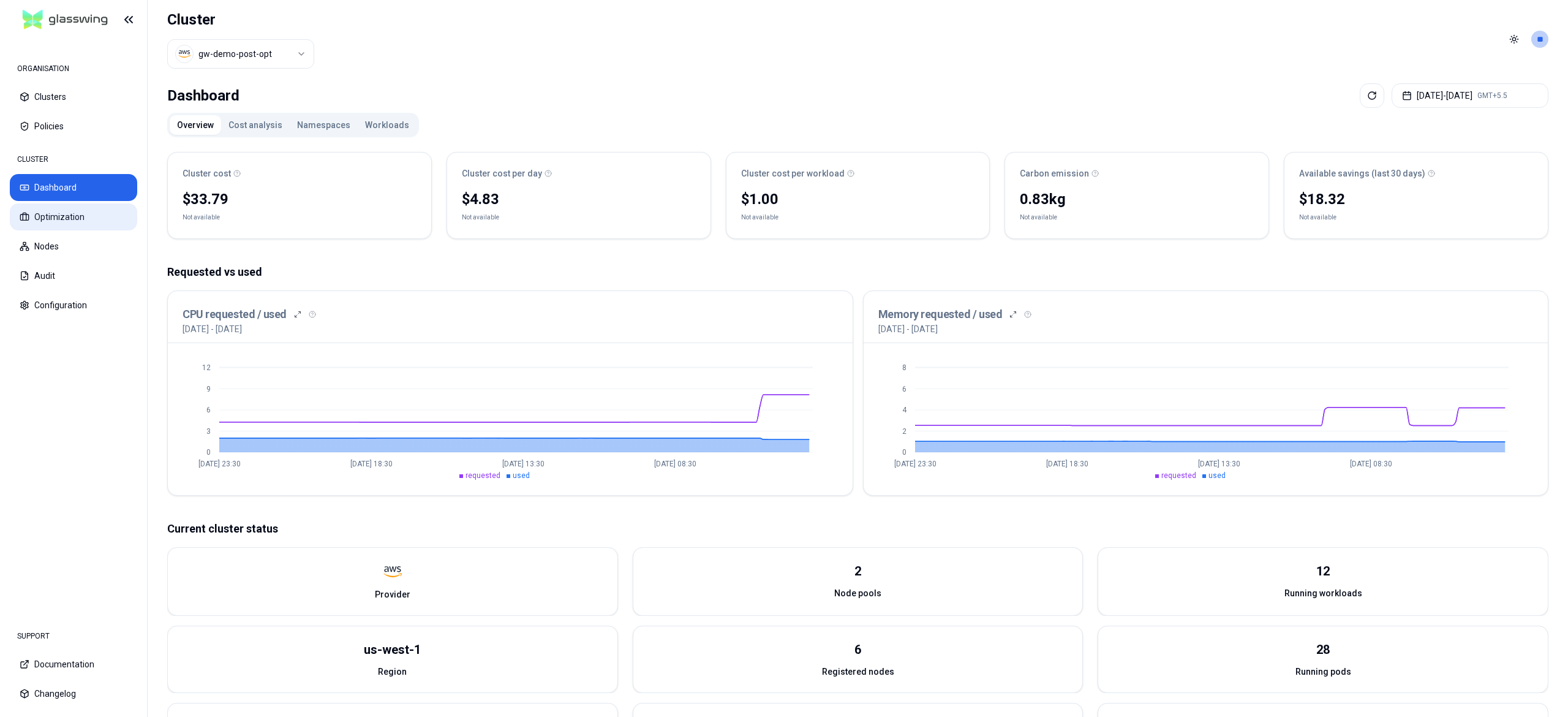
click at [74, 206] on button "Optimization" at bounding box center [74, 217] width 127 height 27
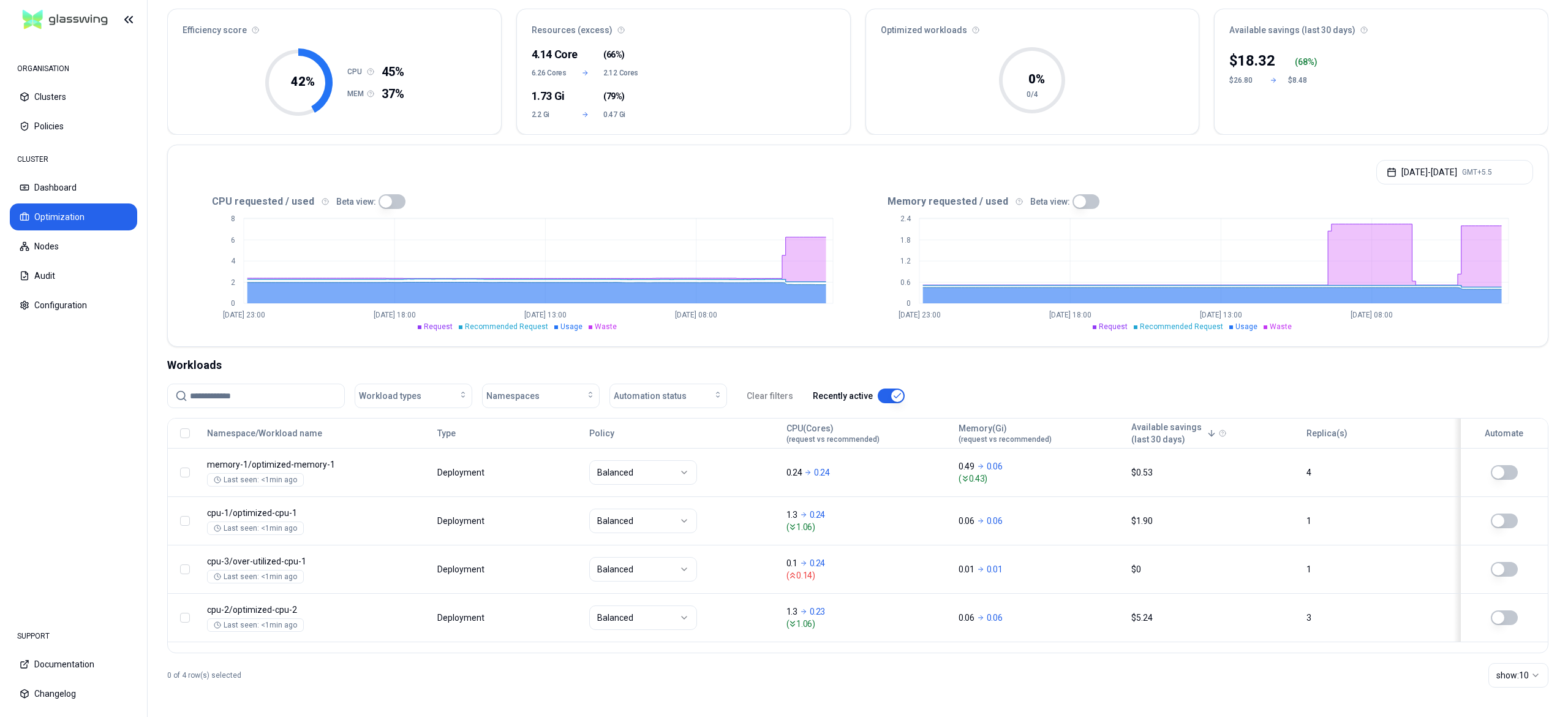
scroll to position [109, 0]
click at [1435, 161] on button "[DATE] - [DATE] GMT+5.5" at bounding box center [1454, 172] width 157 height 25
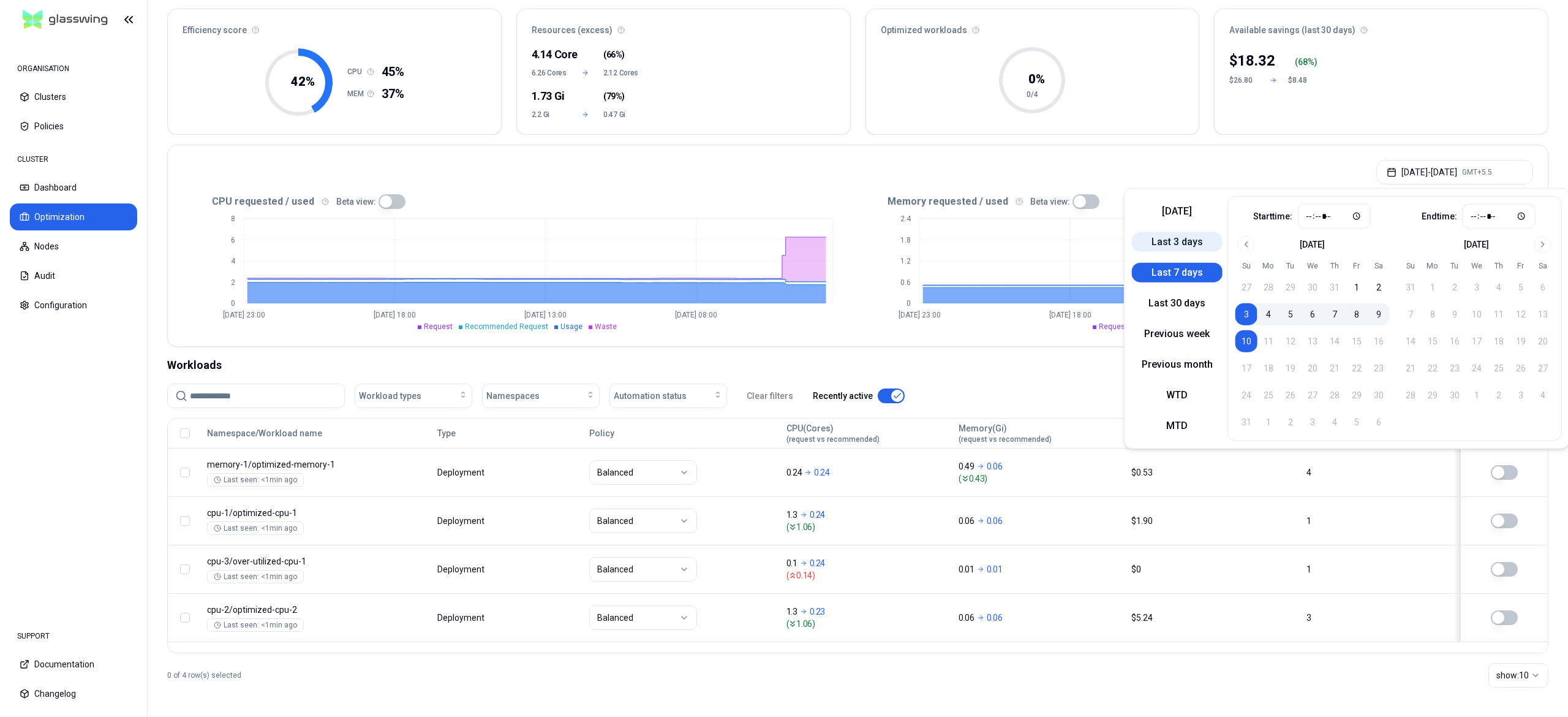
click at [1160, 235] on button "Last 3 days" at bounding box center [1177, 242] width 91 height 19
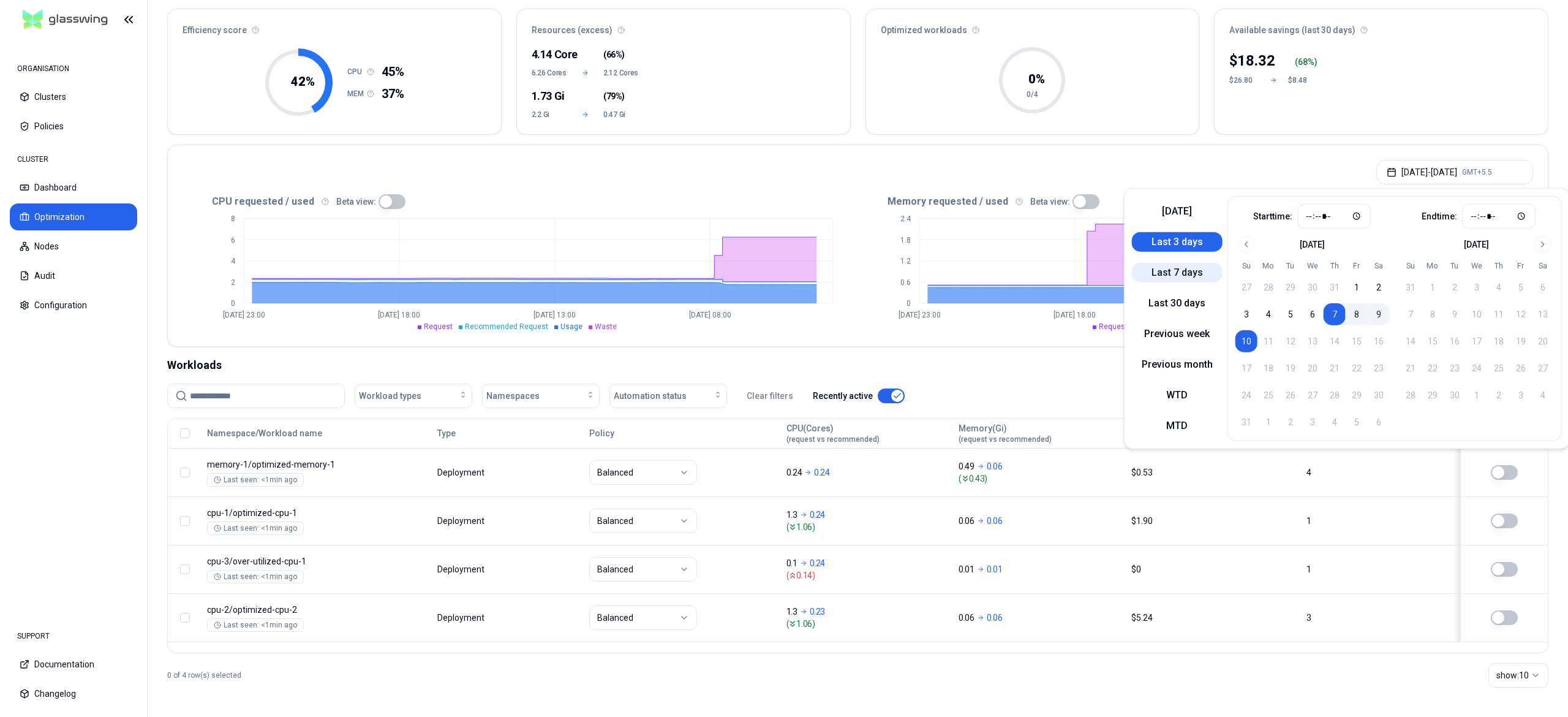
click at [1196, 275] on button "Last 7 days" at bounding box center [1177, 272] width 91 height 19
type input "*****"
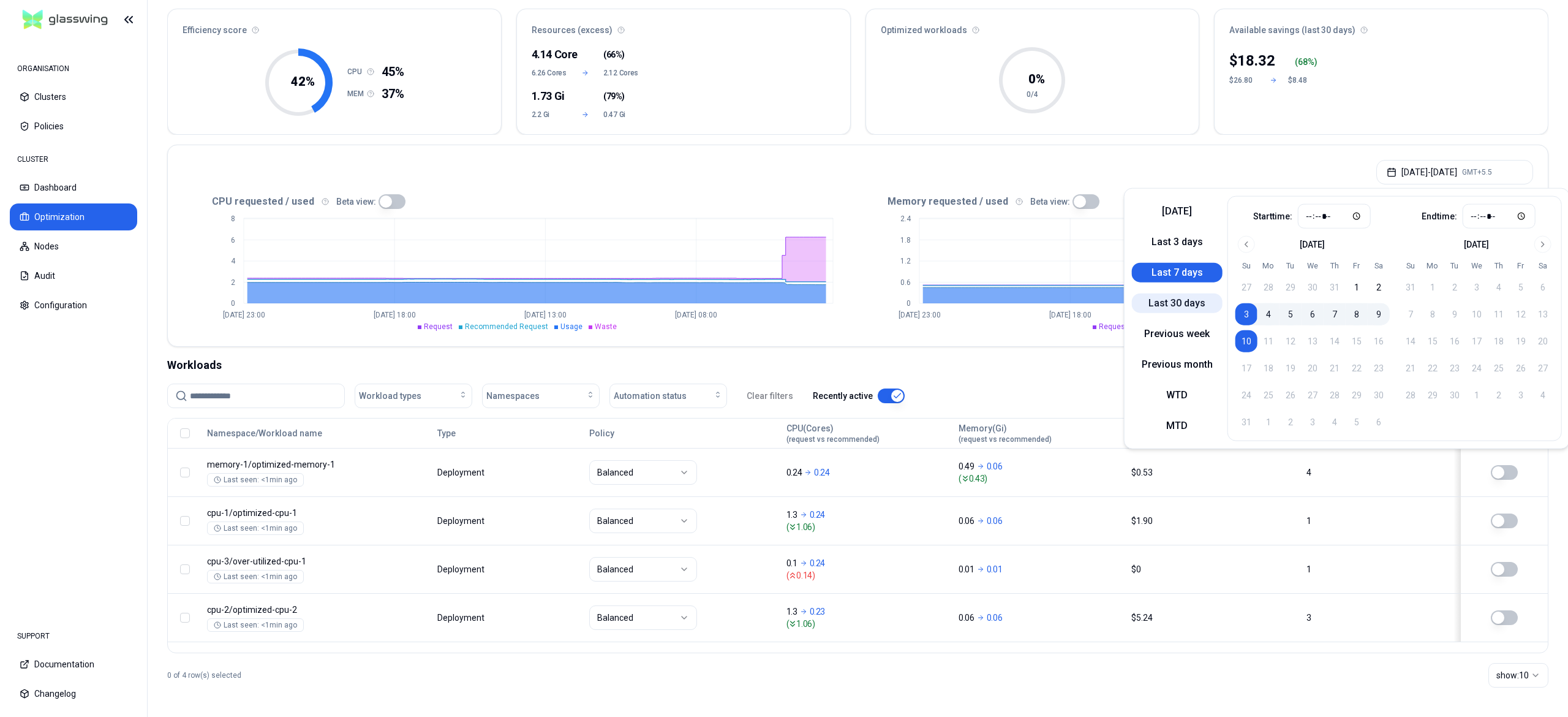
click at [1177, 303] on button "Last 30 days" at bounding box center [1177, 303] width 91 height 19
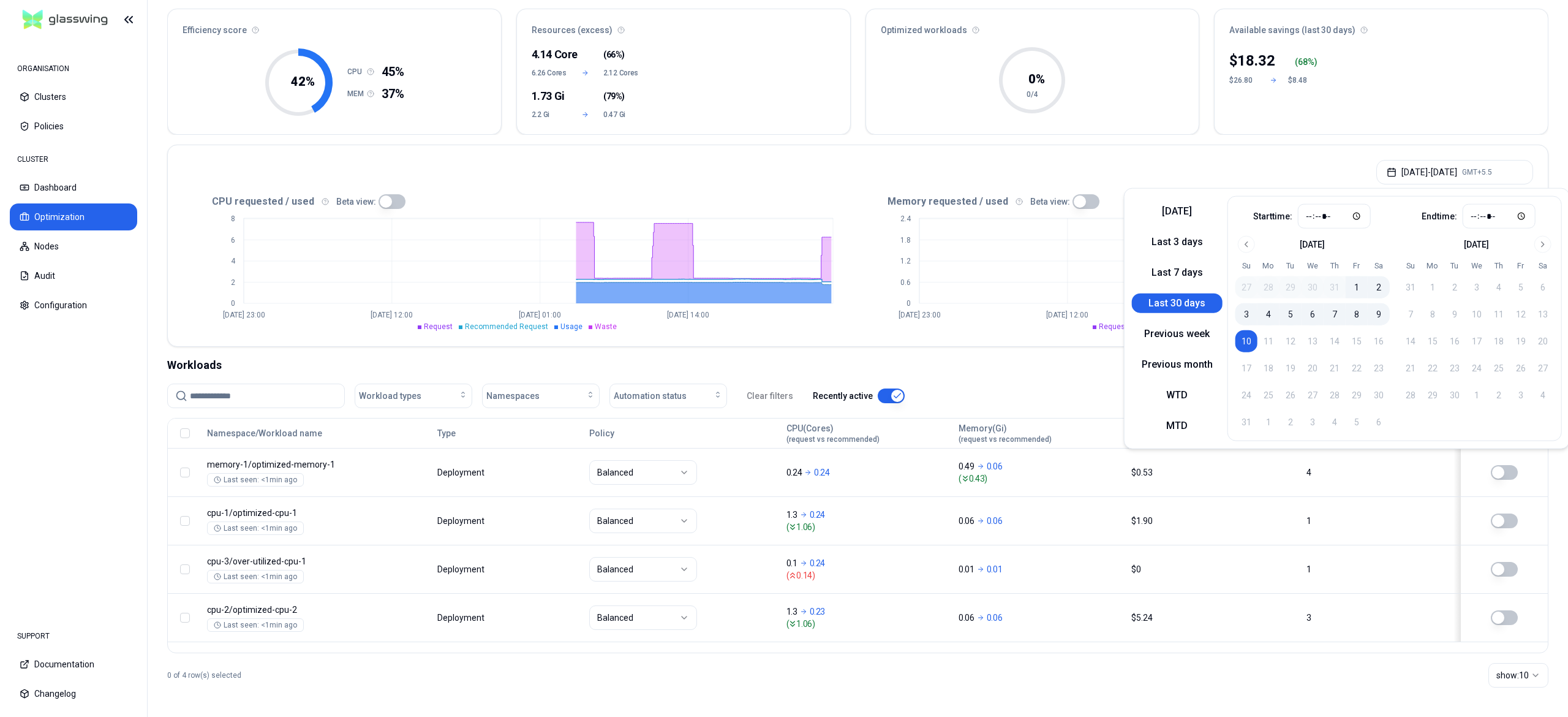
click at [855, 353] on div "Optimization Efficiency score 42 % CPU 45% MEM 37% Resources (excess) 4.14 Core…" at bounding box center [857, 343] width 1421 height 748
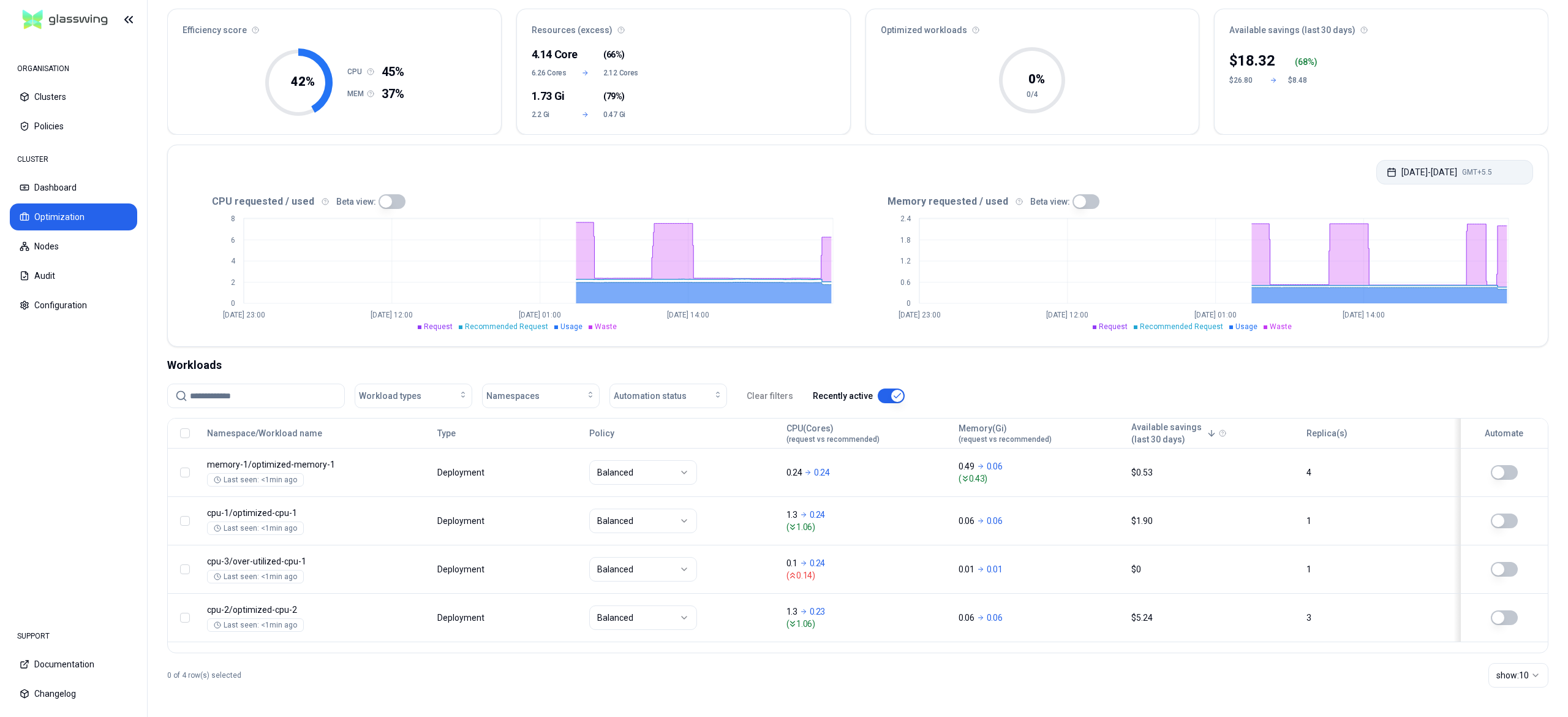
click at [1430, 163] on button "Jul 11, 2025 - Aug 10, 2025 GMT+5.5" at bounding box center [1454, 172] width 157 height 25
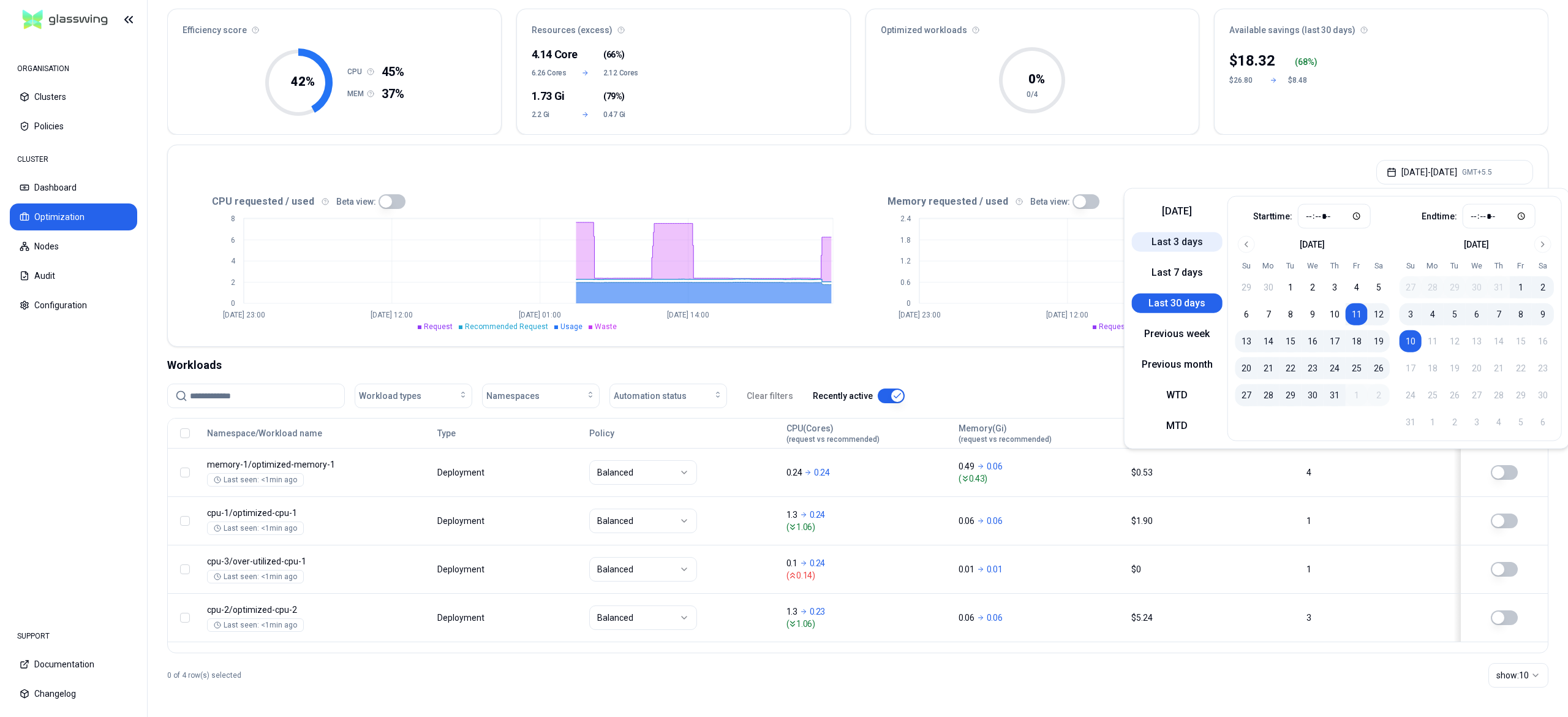
click at [1183, 244] on button "Last 3 days" at bounding box center [1177, 242] width 91 height 19
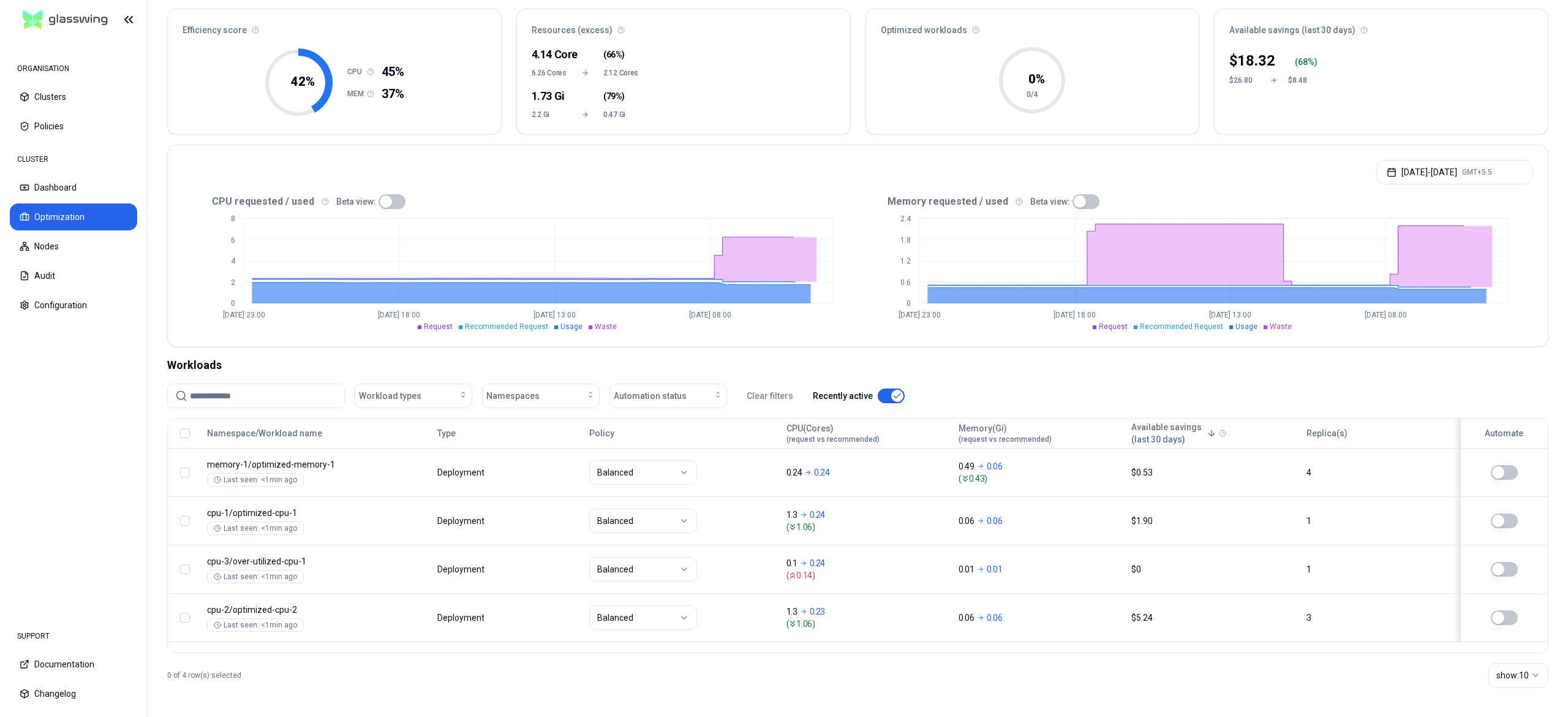
click at [747, 363] on div "Workloads" at bounding box center [857, 365] width 1382 height 17
click at [43, 181] on button "Dashboard" at bounding box center [74, 187] width 127 height 27
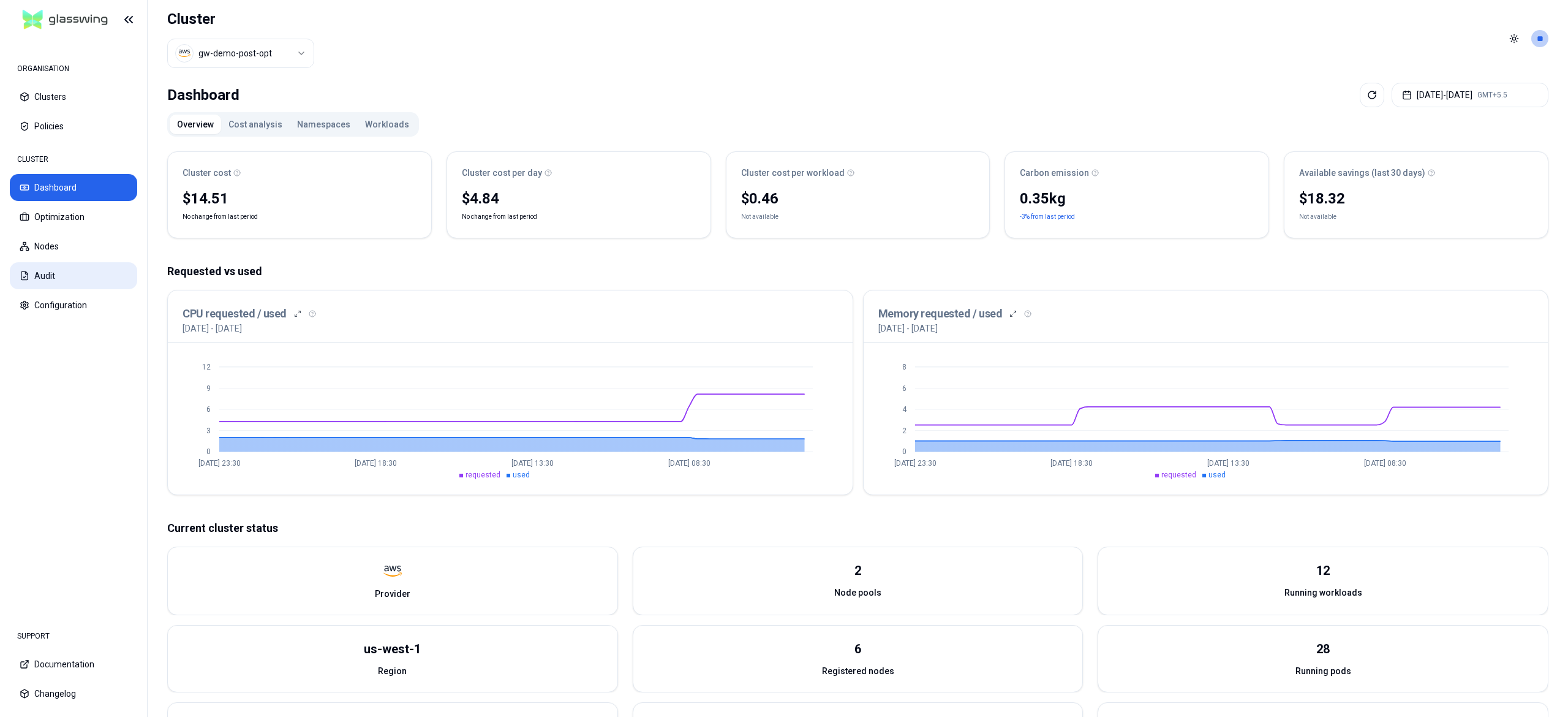
click at [25, 276] on icon at bounding box center [25, 276] width 10 height 10
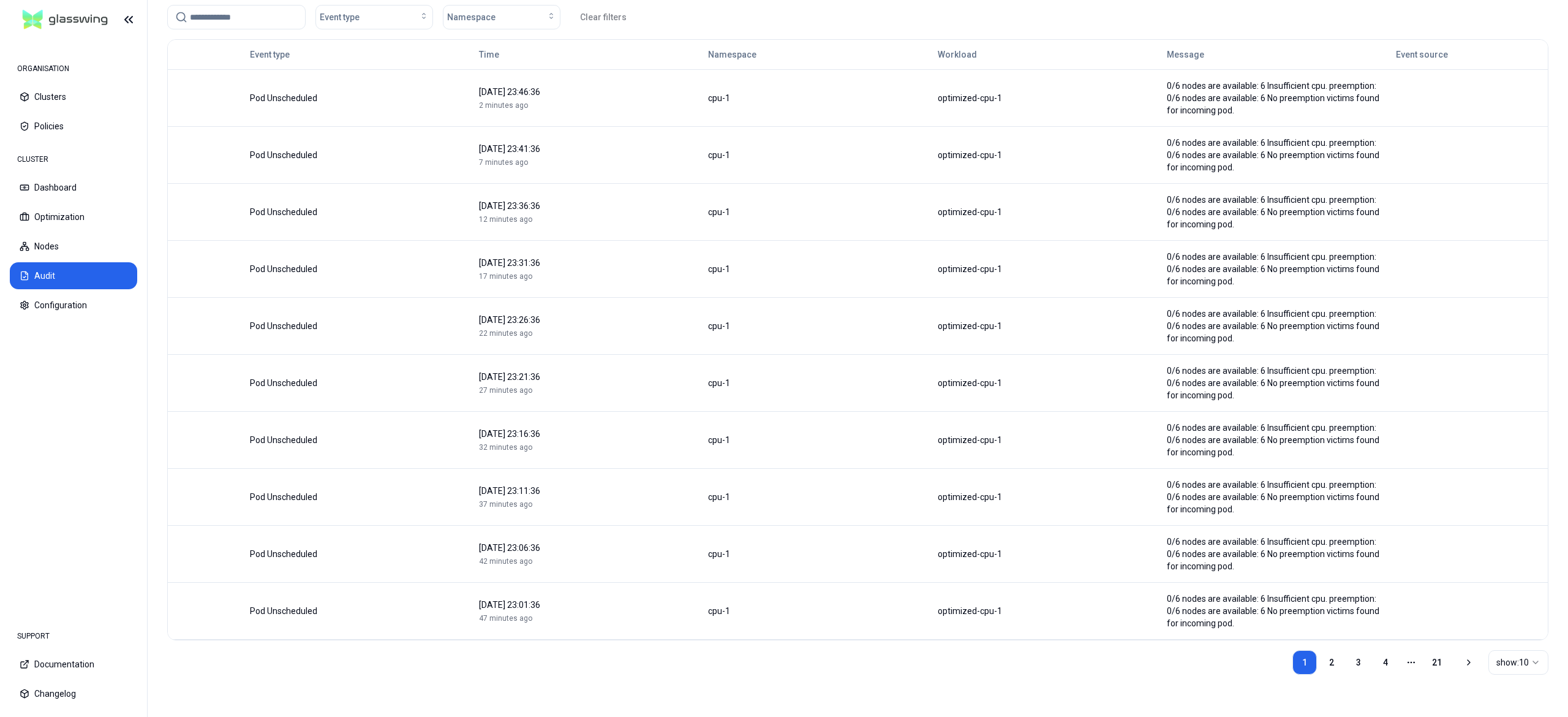
scroll to position [112, 0]
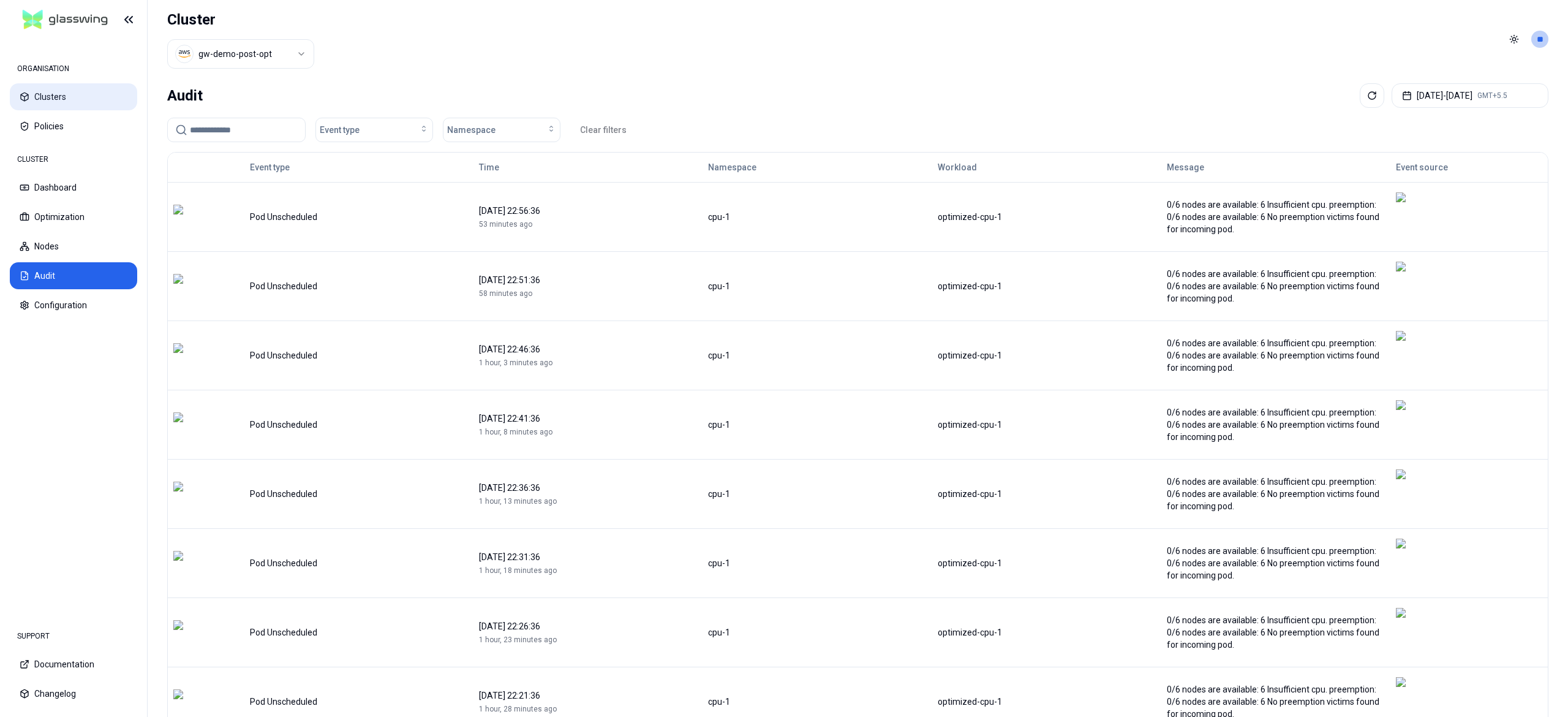
click at [69, 104] on button "Clusters" at bounding box center [74, 97] width 127 height 27
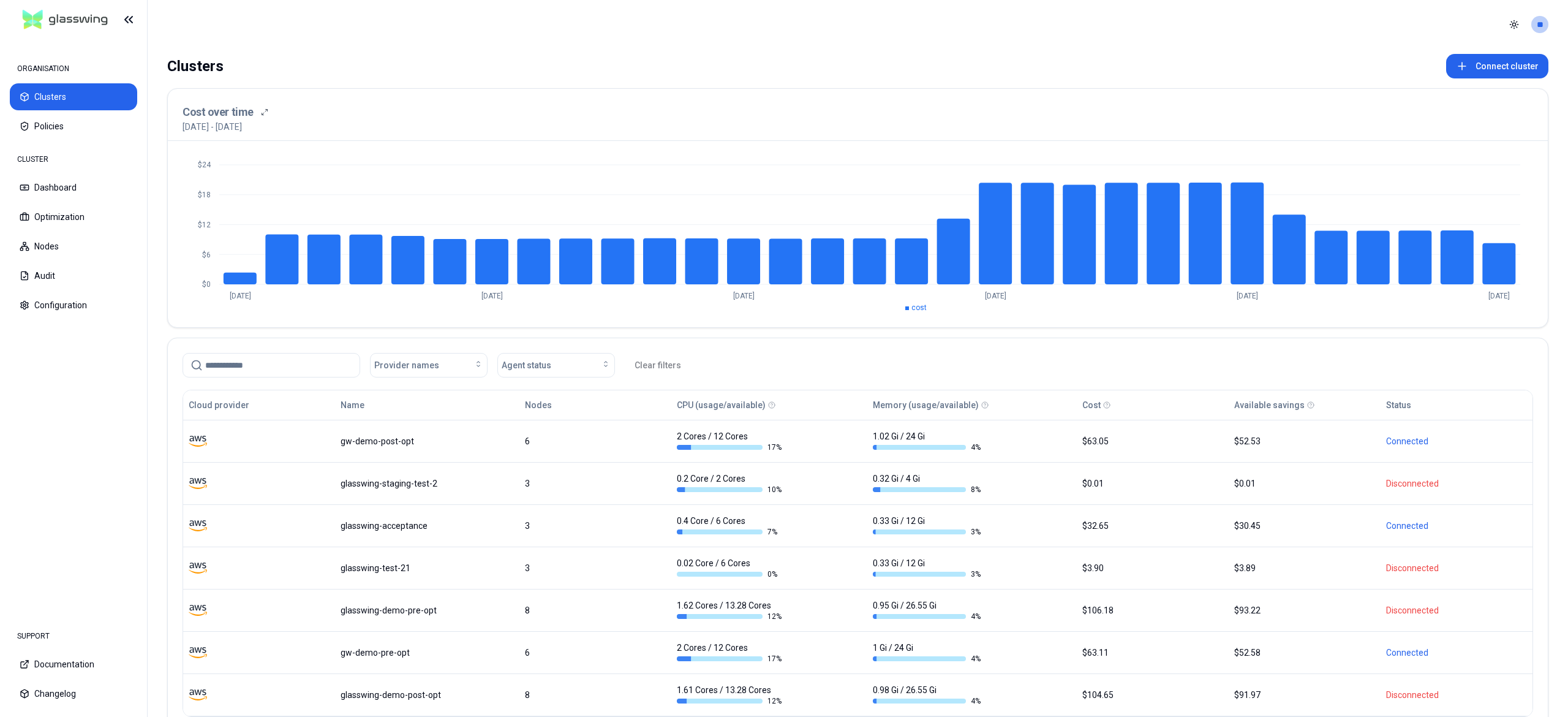
click at [58, 193] on button "Dashboard" at bounding box center [74, 187] width 127 height 27
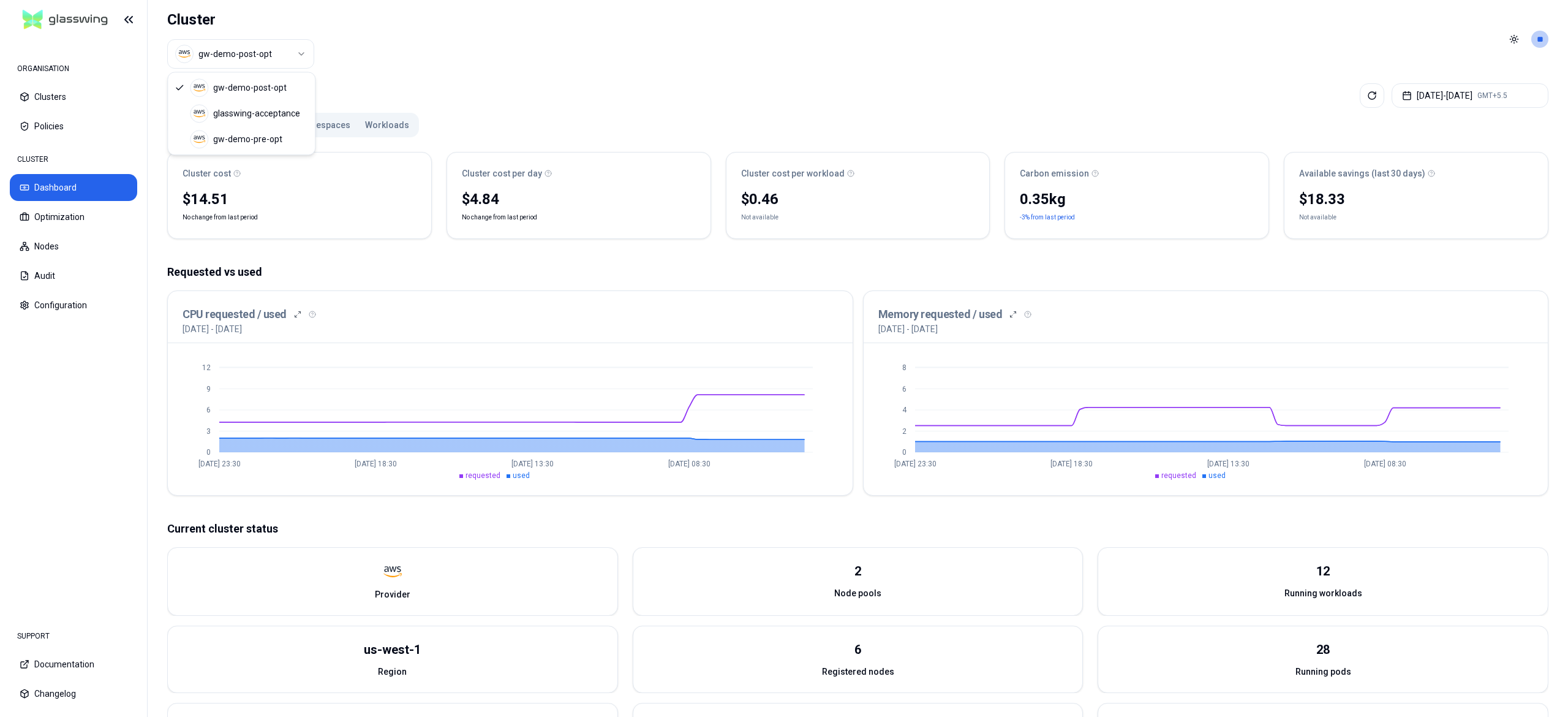
click at [267, 49] on html "ORGANISATION Clusters Policies CLUSTER Dashboard Optimization Nodes Audit Confi…" at bounding box center [784, 358] width 1568 height 717
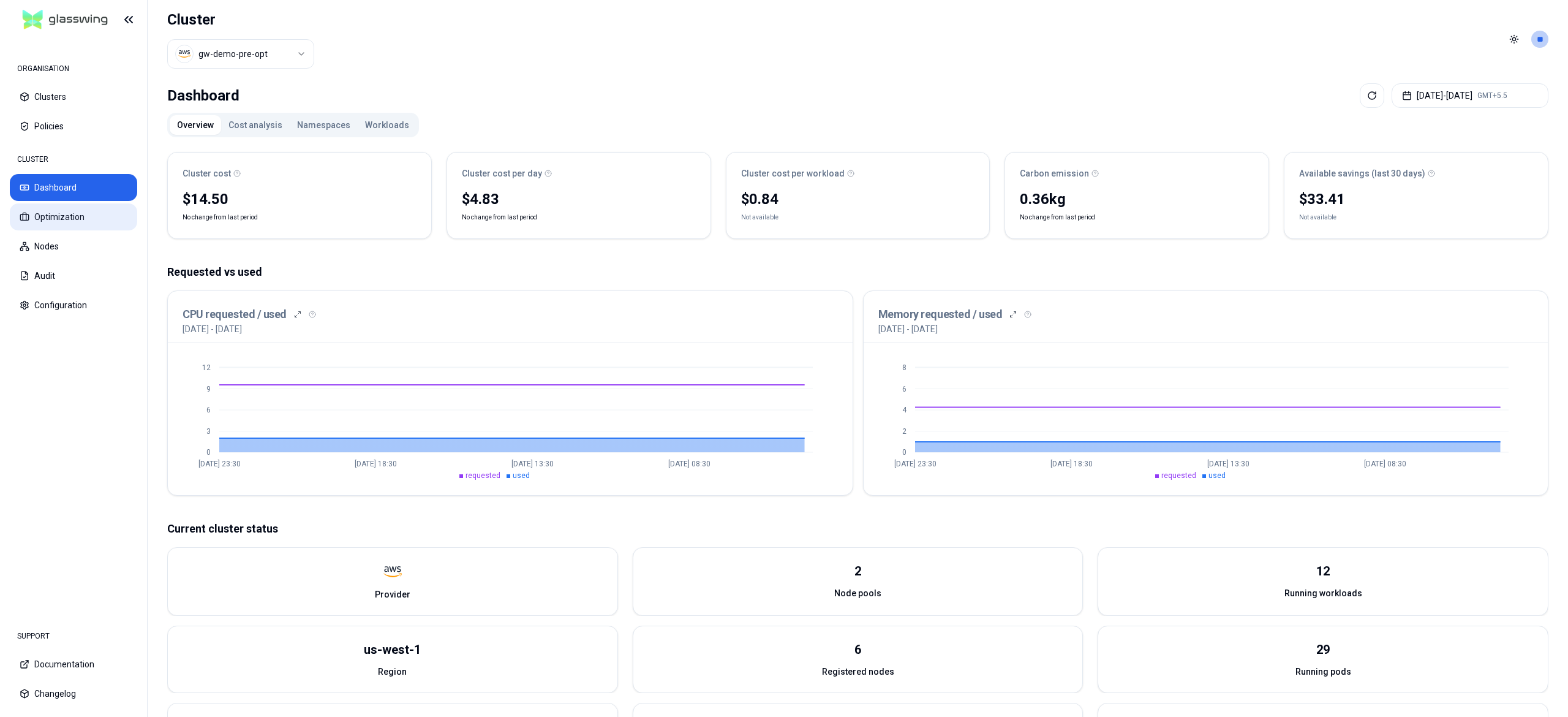
click at [80, 223] on button "Optimization" at bounding box center [74, 217] width 127 height 27
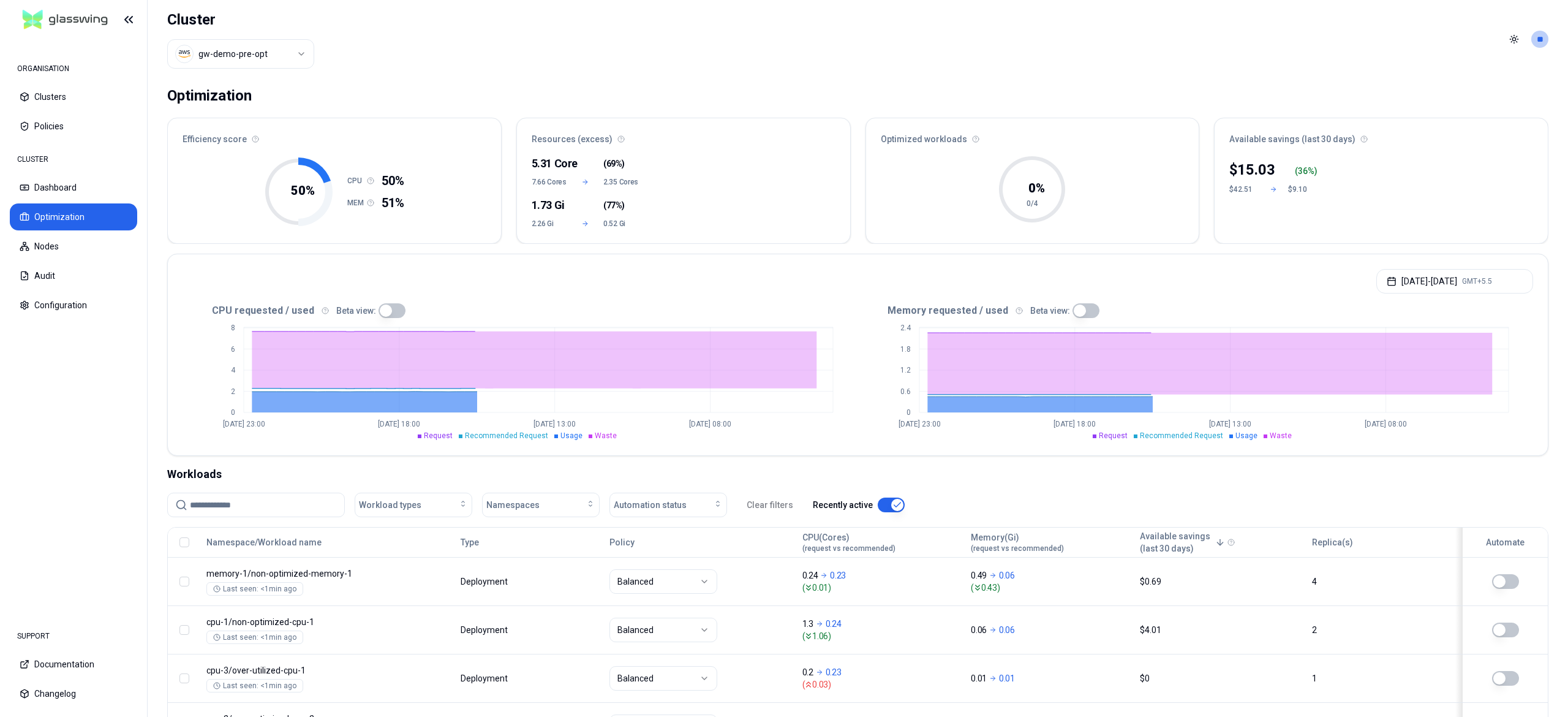
scroll to position [110, 0]
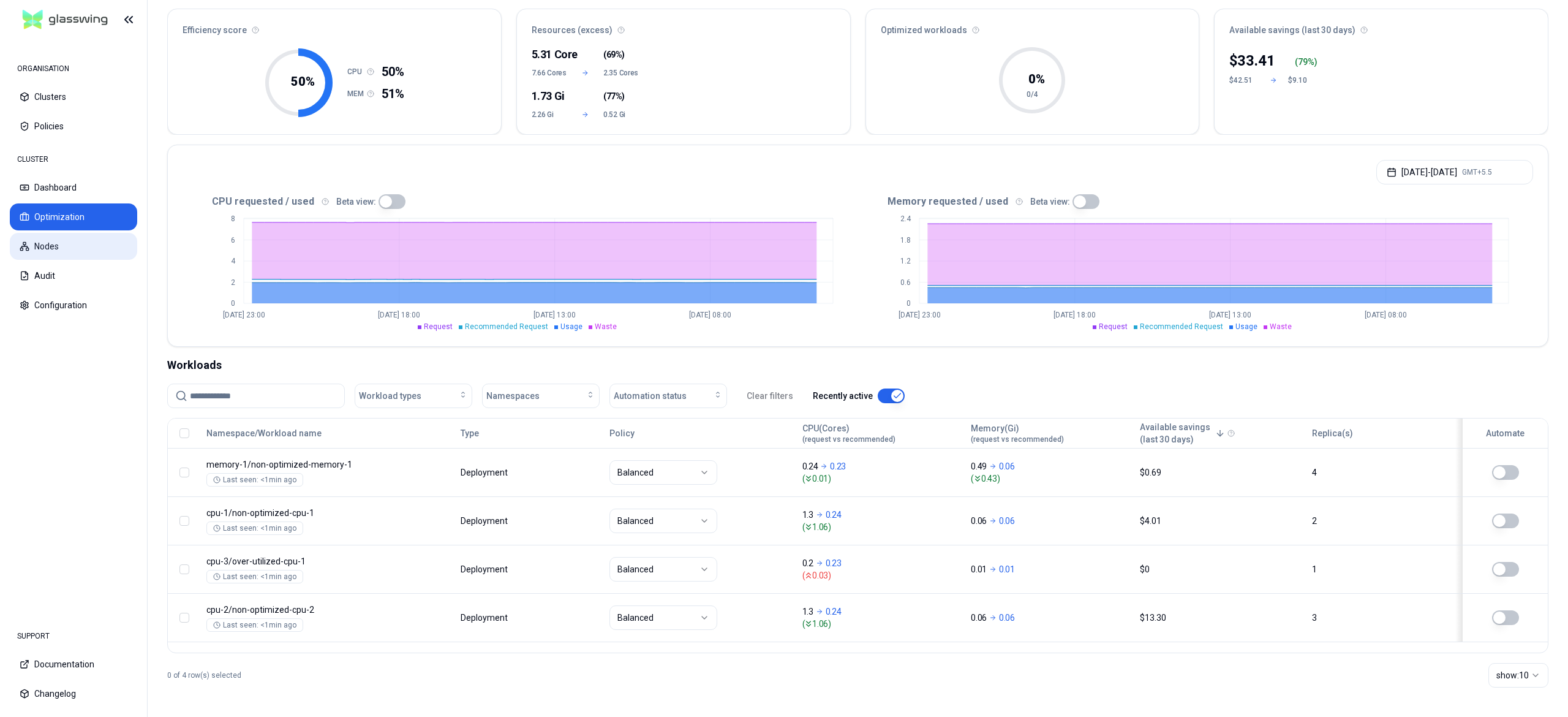
click at [50, 245] on button "Nodes" at bounding box center [74, 247] width 127 height 27
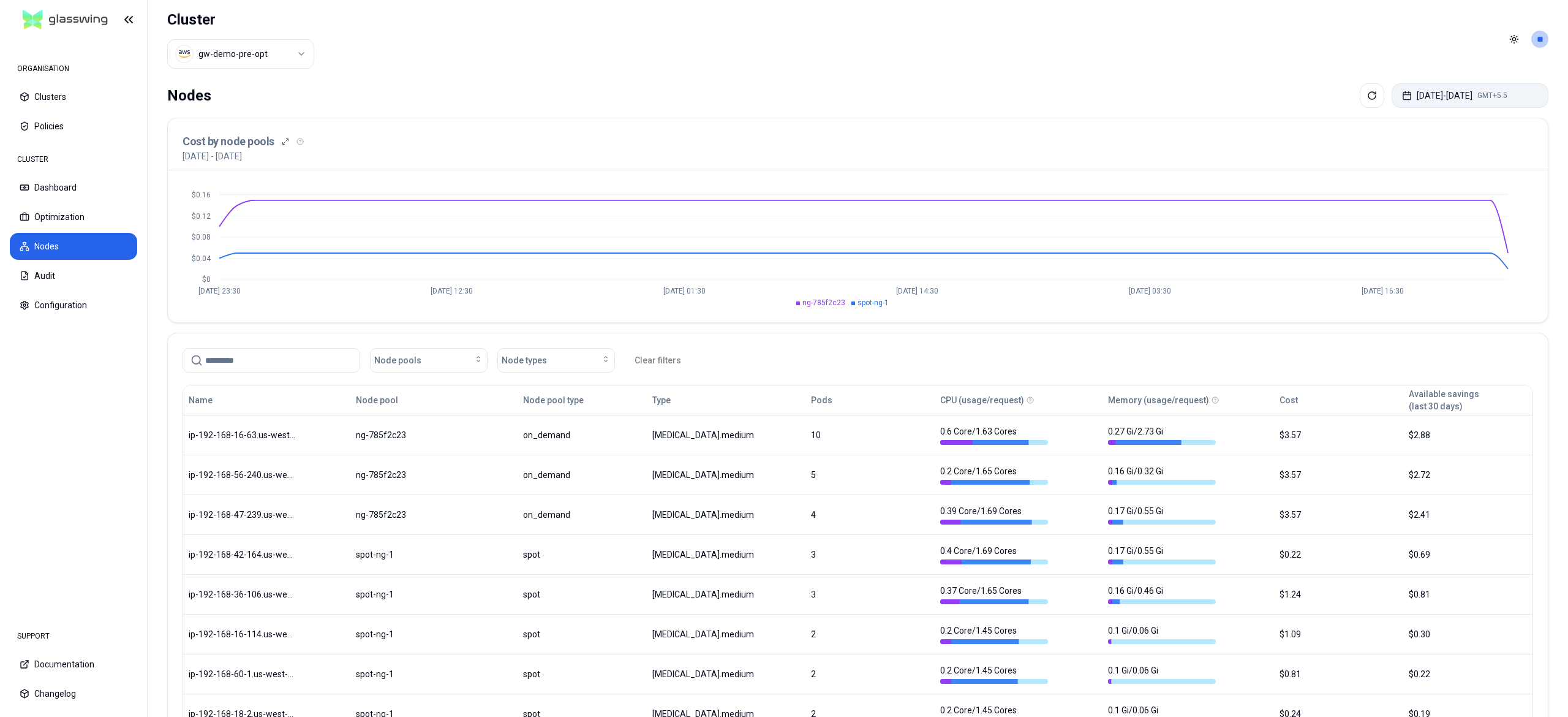
click at [1456, 107] on button "Aug 07, 2025 - Aug 10, 2025 GMT+5.5" at bounding box center [1470, 95] width 157 height 25
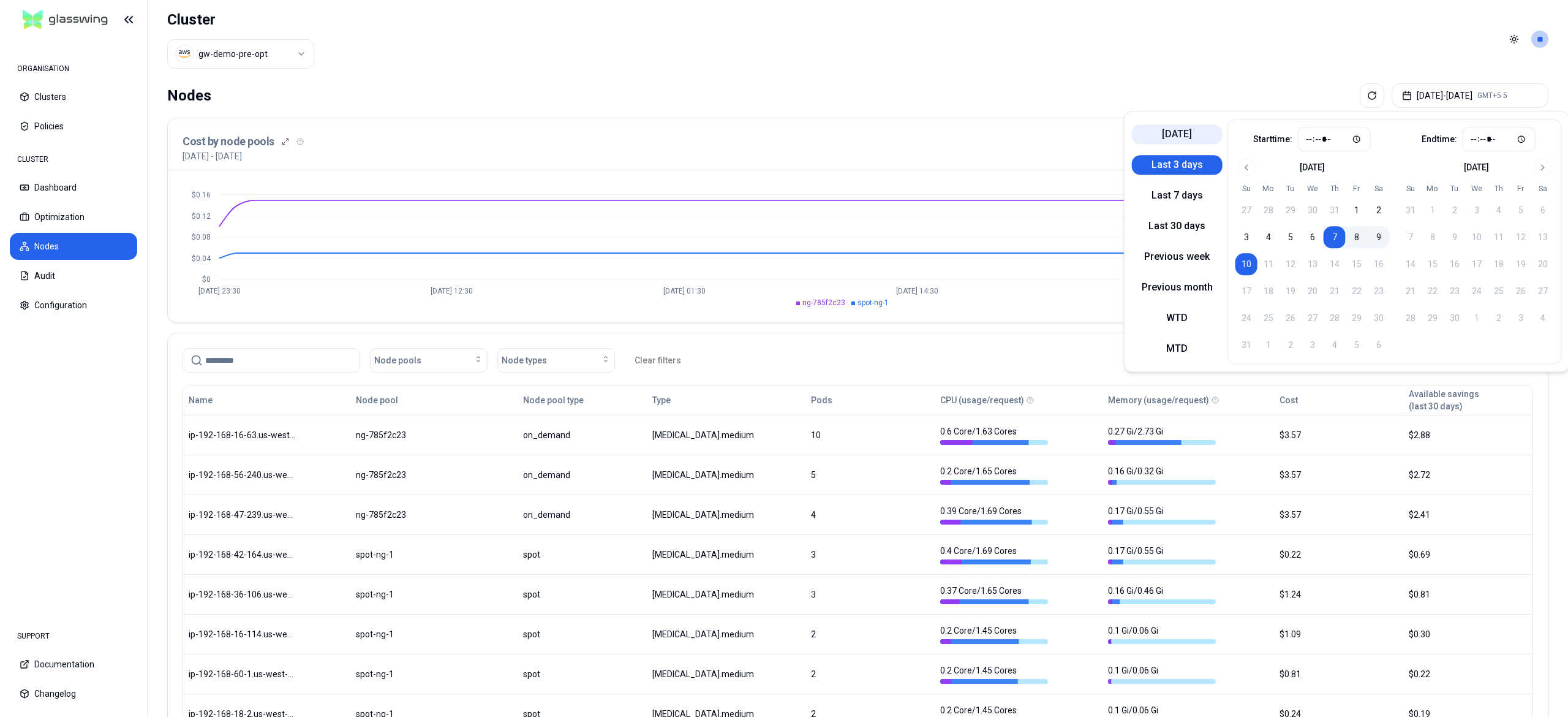
click at [1156, 134] on button "[DATE]" at bounding box center [1177, 134] width 91 height 19
type input "*****"
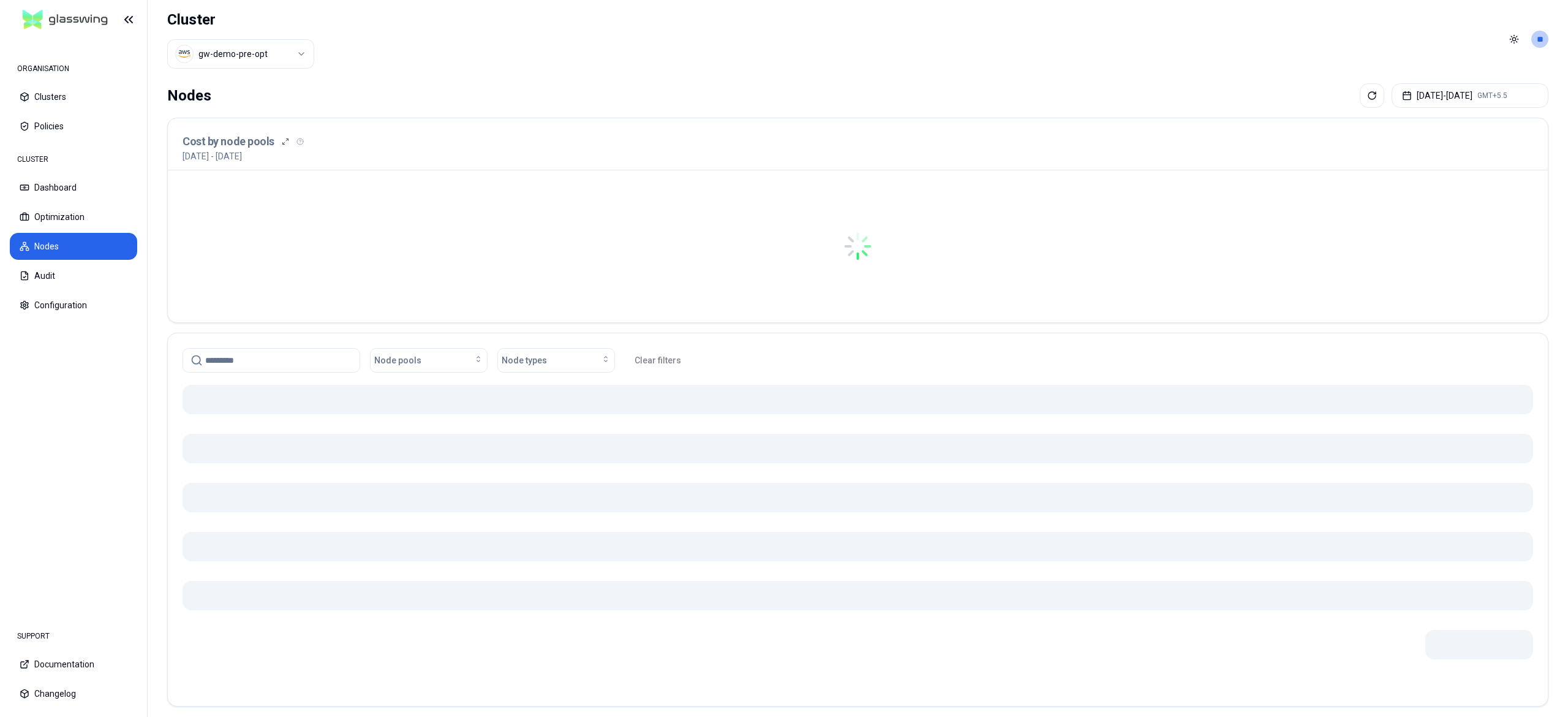
click at [952, 81] on div "Nodes Aug 10, 2025 - Aug 10, 2025 GMT+5.5 Cost by node pools 10th August 2025 -…" at bounding box center [857, 403] width 1421 height 648
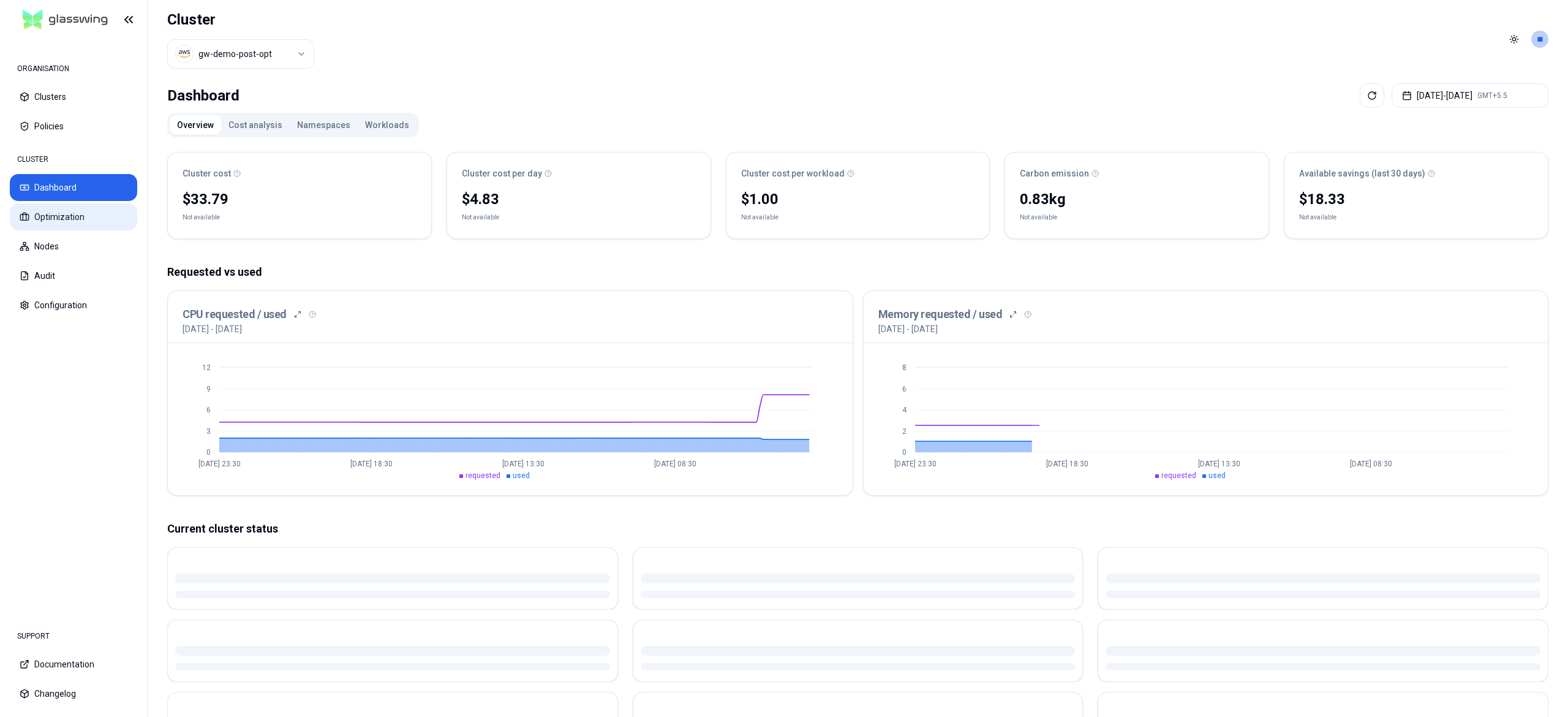
click at [71, 218] on button "Optimization" at bounding box center [74, 217] width 127 height 27
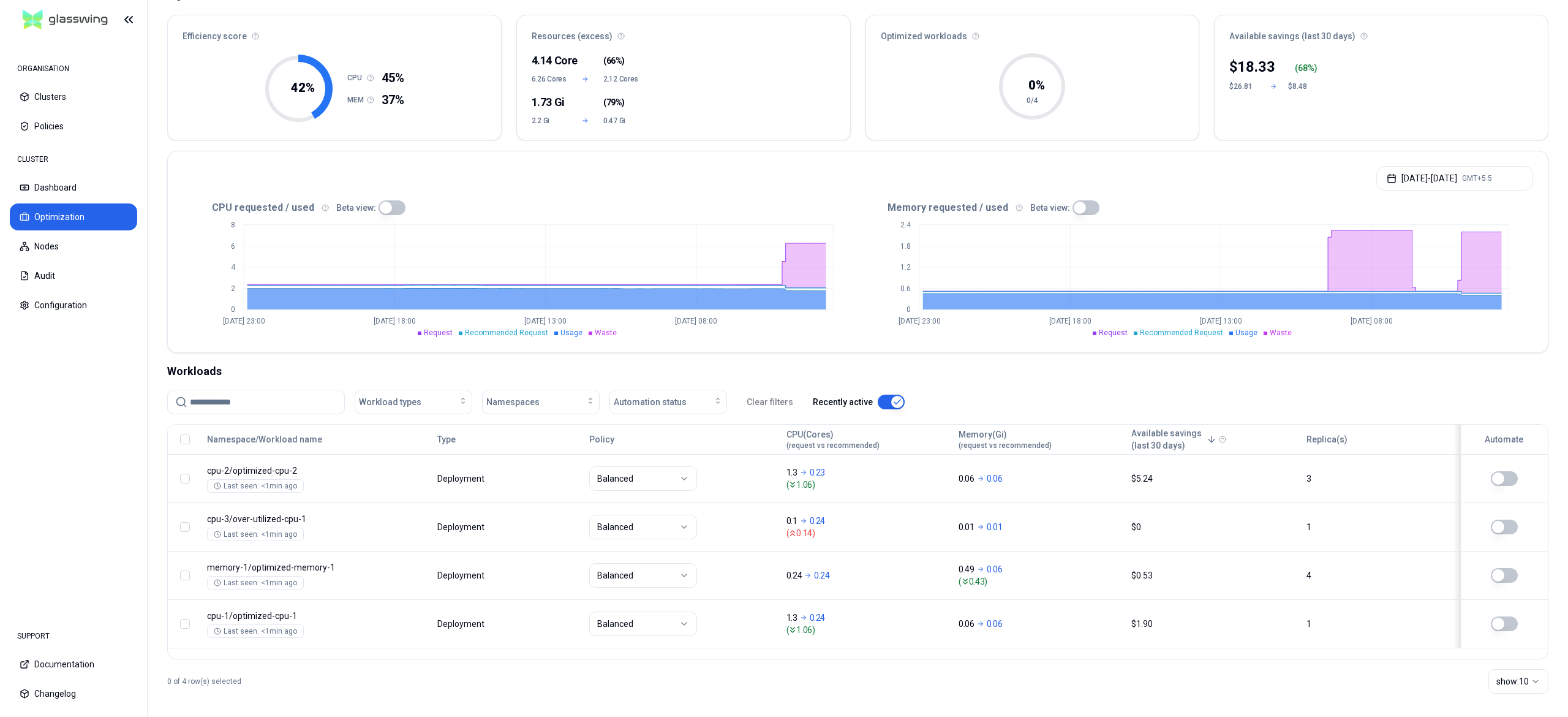
scroll to position [104, 0]
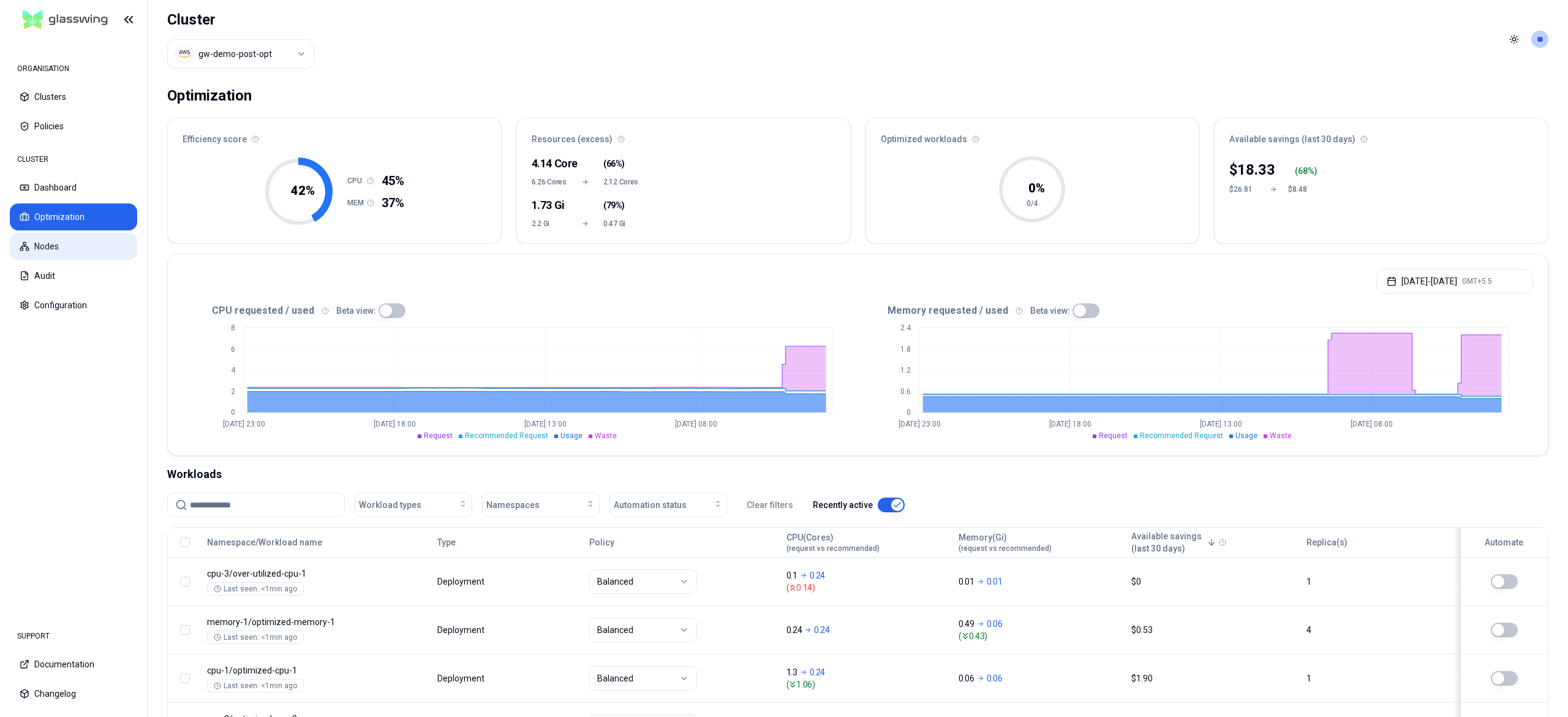
click at [50, 240] on button "Nodes" at bounding box center [74, 247] width 127 height 27
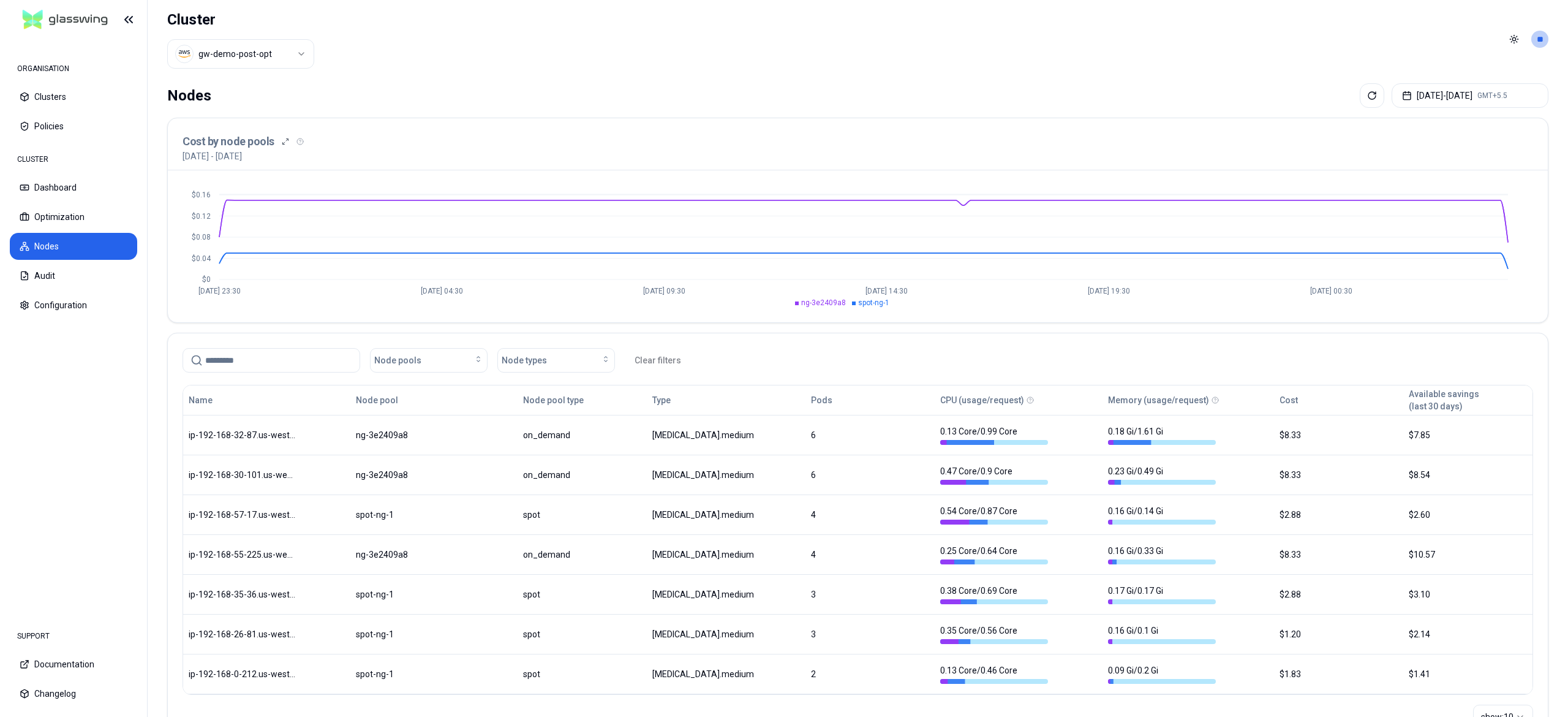
click at [1421, 78] on header "Cluster gw-demo-post-opt Toggle theme **" at bounding box center [857, 39] width 1421 height 79
drag, startPoint x: 1420, startPoint y: 112, endPoint x: 1429, endPoint y: 97, distance: 17.5
click at [1429, 97] on div "Nodes [DATE] - [DATE] GMT+5.5 Cost by node pools [DATE] - [DATE] $0 $0.04 $0.08…" at bounding box center [857, 426] width 1421 height 696
click at [1429, 97] on button "[DATE] - [DATE] GMT+5.5" at bounding box center [1470, 95] width 157 height 25
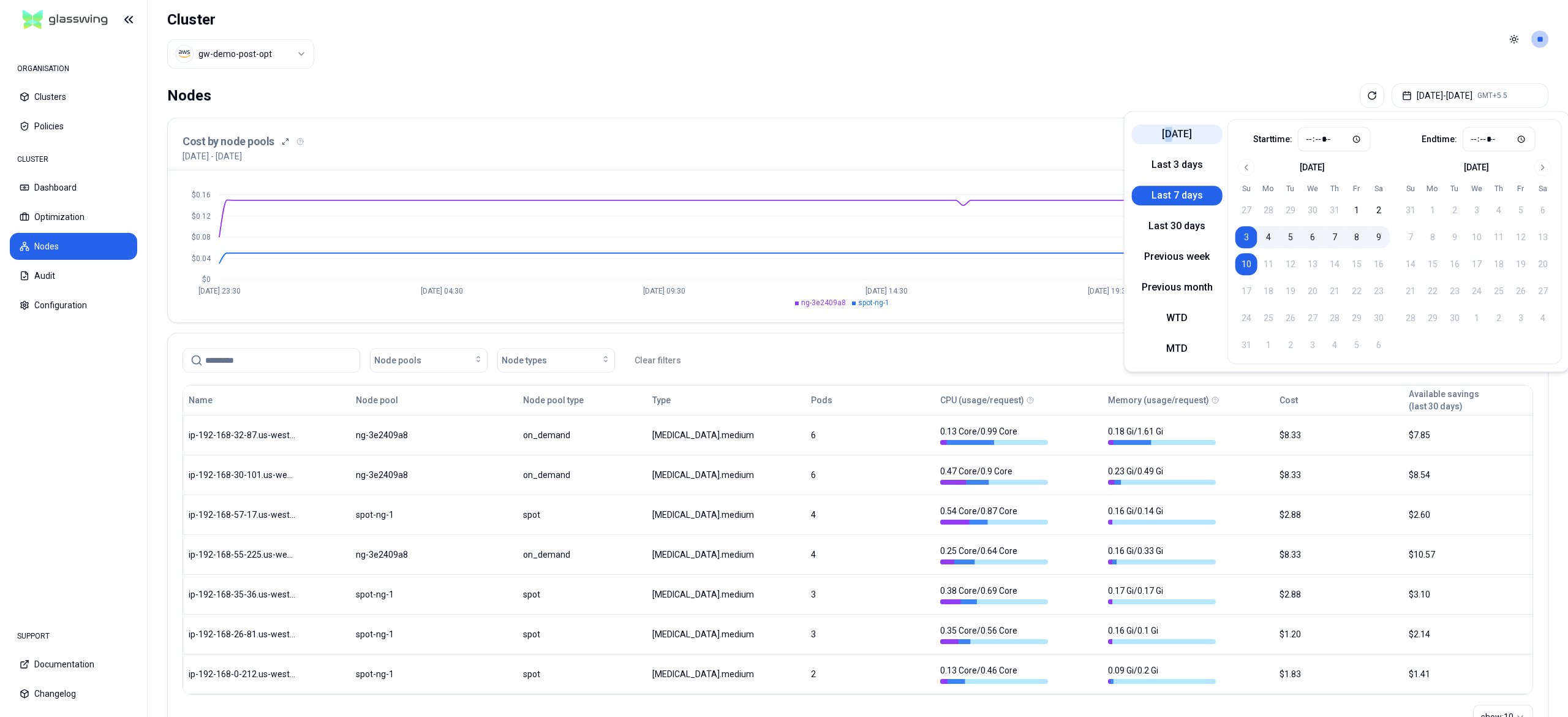
drag, startPoint x: 1169, startPoint y: 149, endPoint x: 1172, endPoint y: 142, distance: 7.6
click at [1172, 142] on div "[DATE] Last 3 days Last 7 days Last 30 days Previous week Previous month WTD MTD" at bounding box center [1177, 241] width 91 height 245
click at [1172, 142] on button "[DATE]" at bounding box center [1177, 134] width 91 height 19
type input "*****"
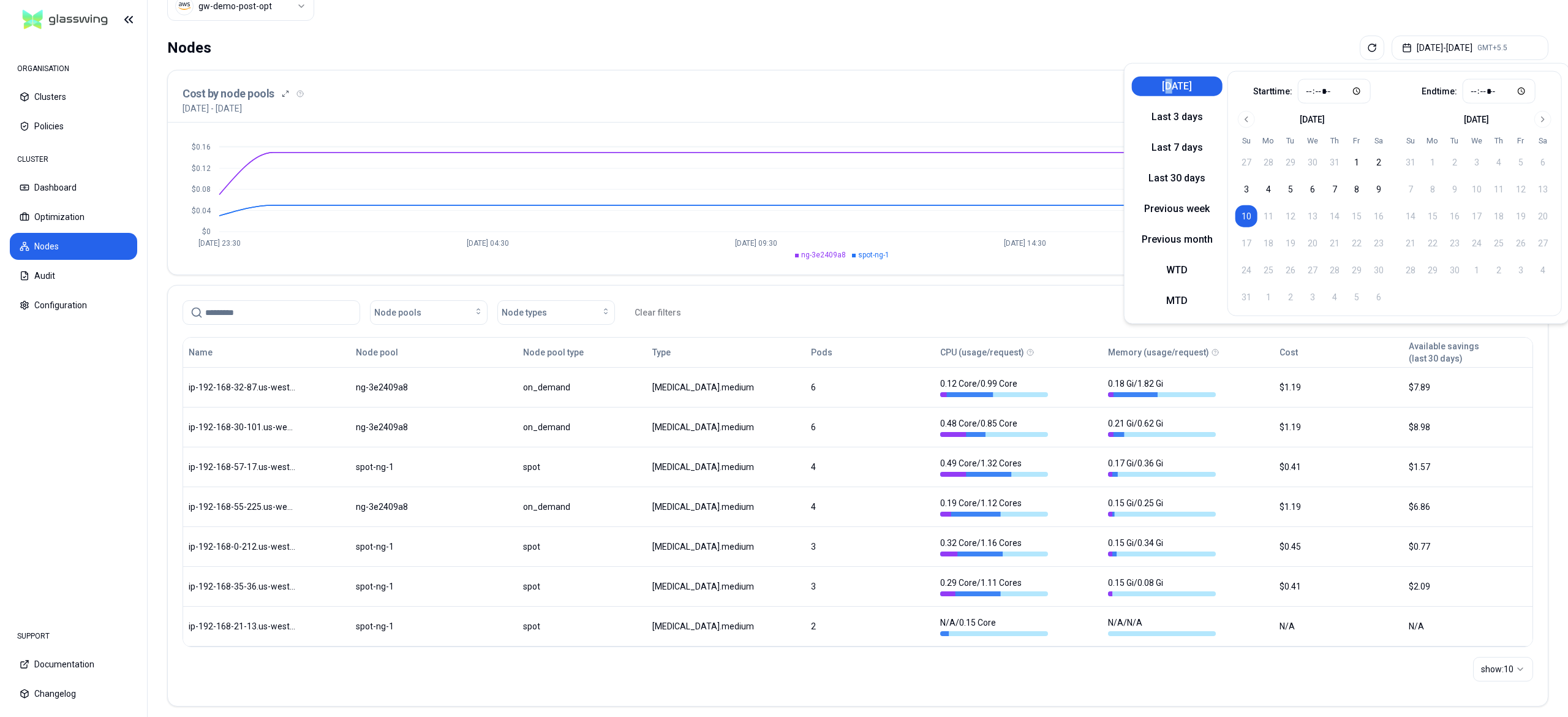
scroll to position [47, 0]
click at [28, 213] on icon at bounding box center [25, 217] width 10 height 10
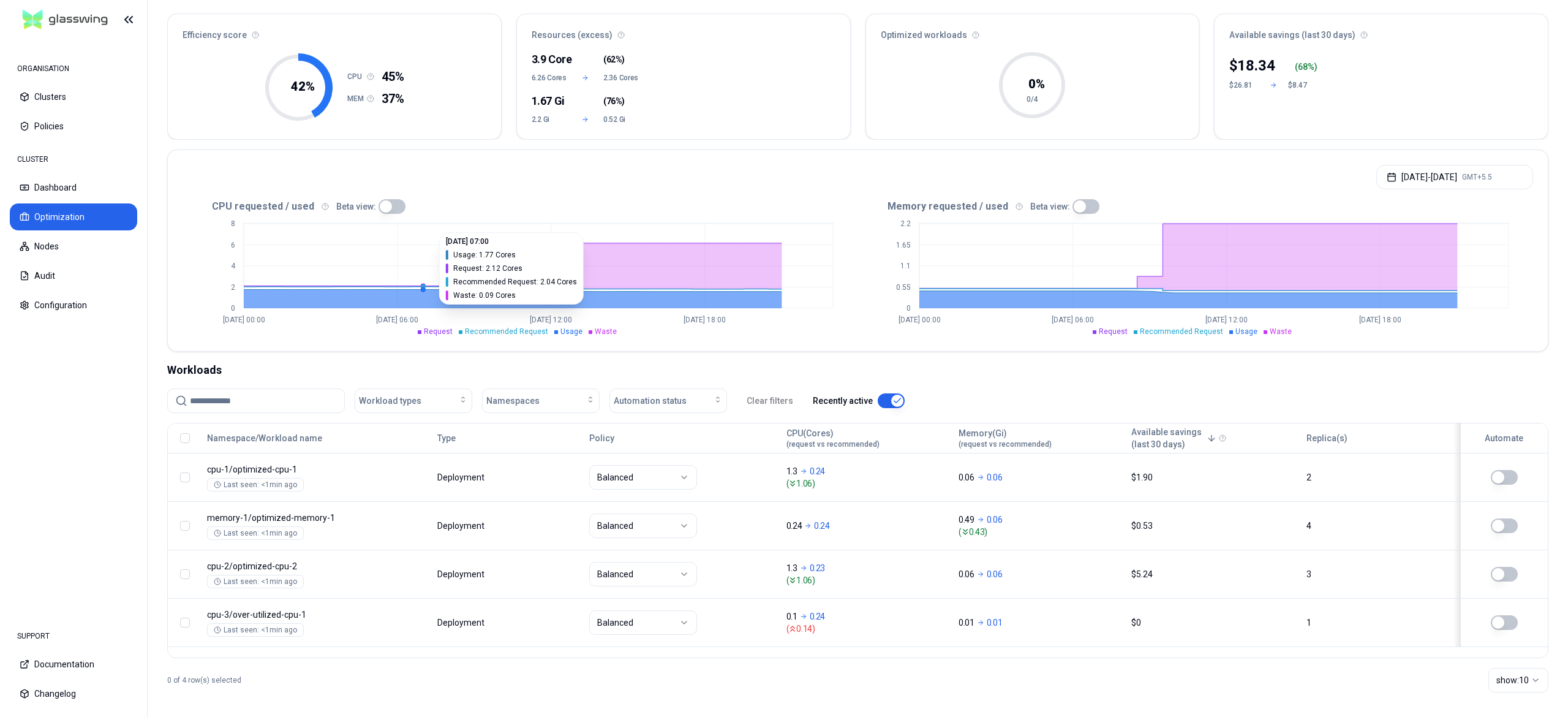
scroll to position [103, 0]
click at [1461, 183] on button "[DATE] - [DATE] GMT+5.5" at bounding box center [1454, 178] width 157 height 25
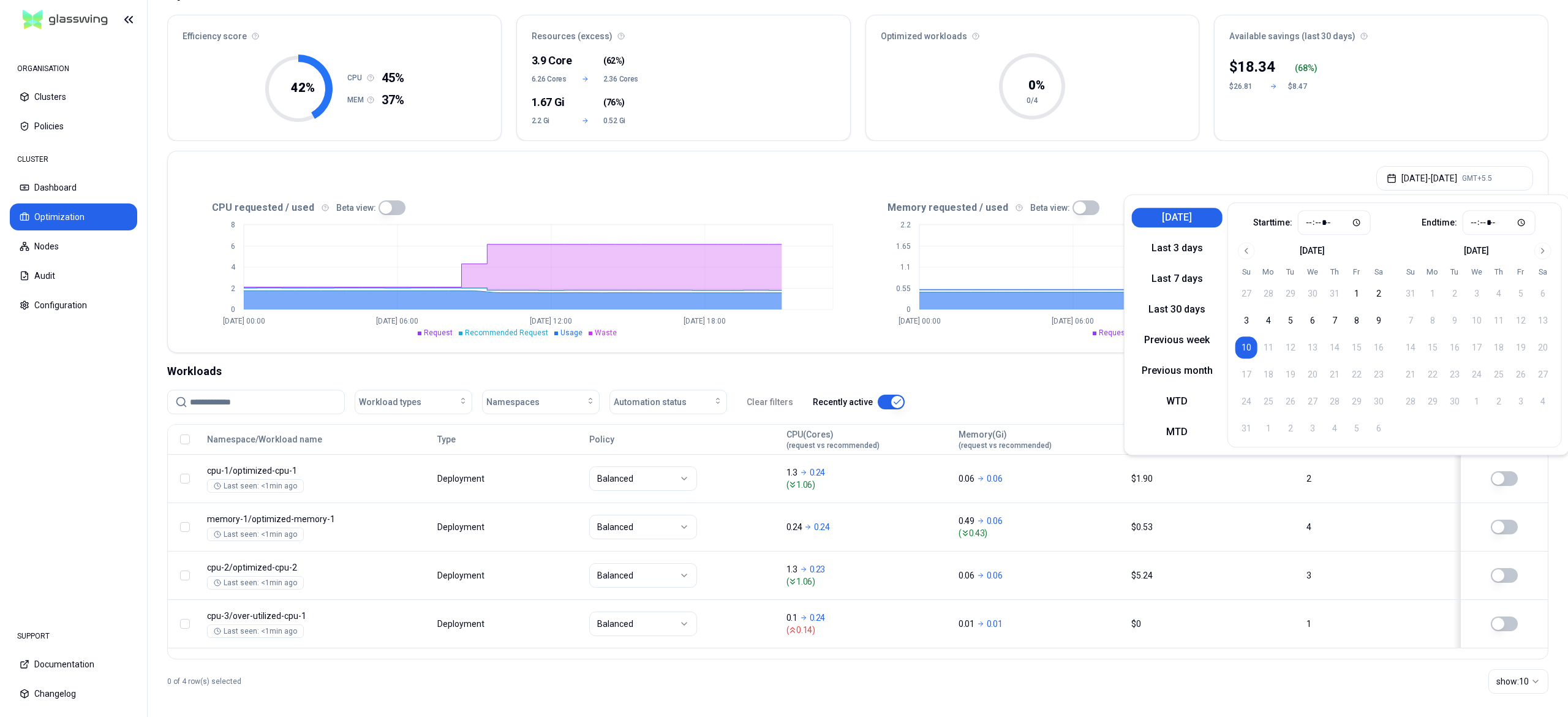
click at [1175, 225] on button "[DATE]" at bounding box center [1177, 217] width 91 height 19
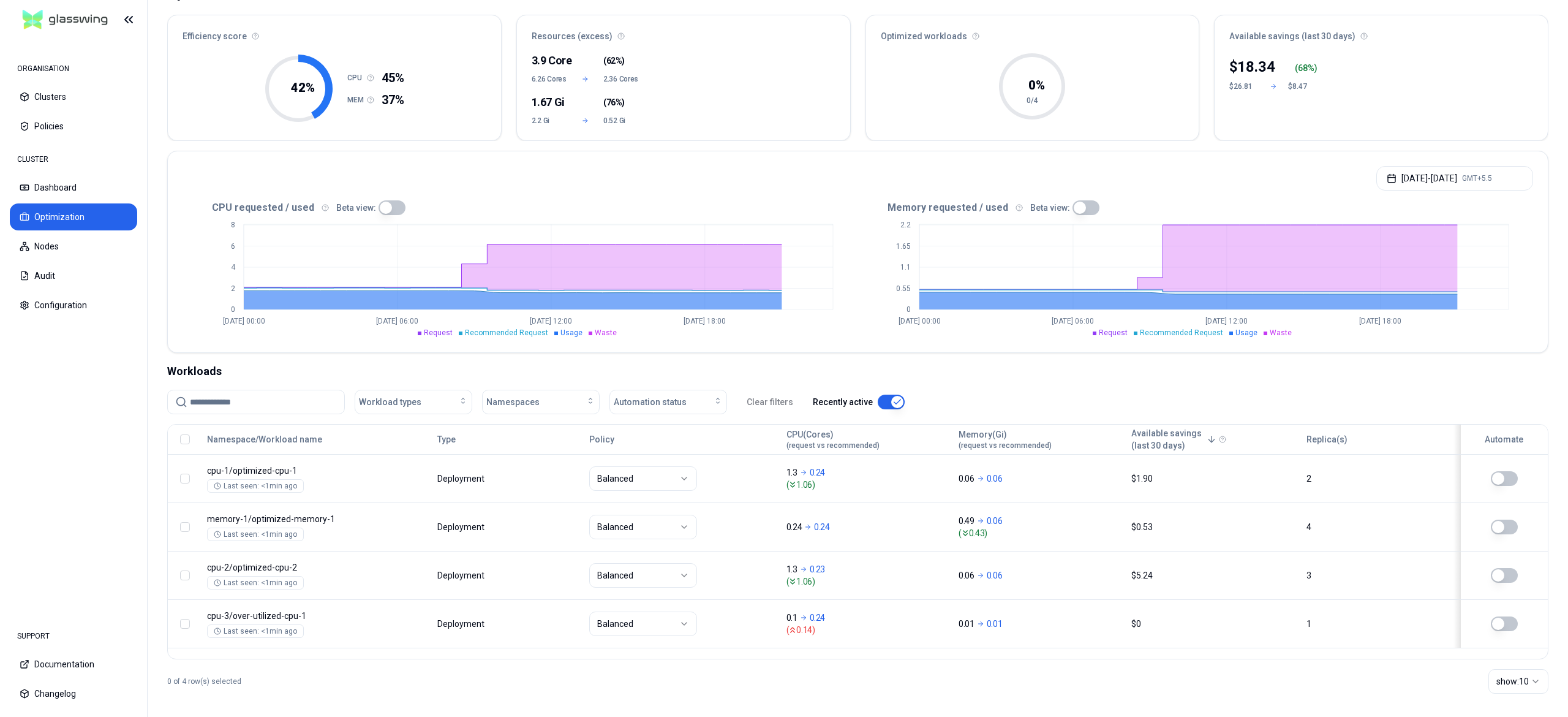
click at [844, 181] on div "[DATE] - [DATE] GMT+5.5" at bounding box center [857, 175] width 1380 height 47
